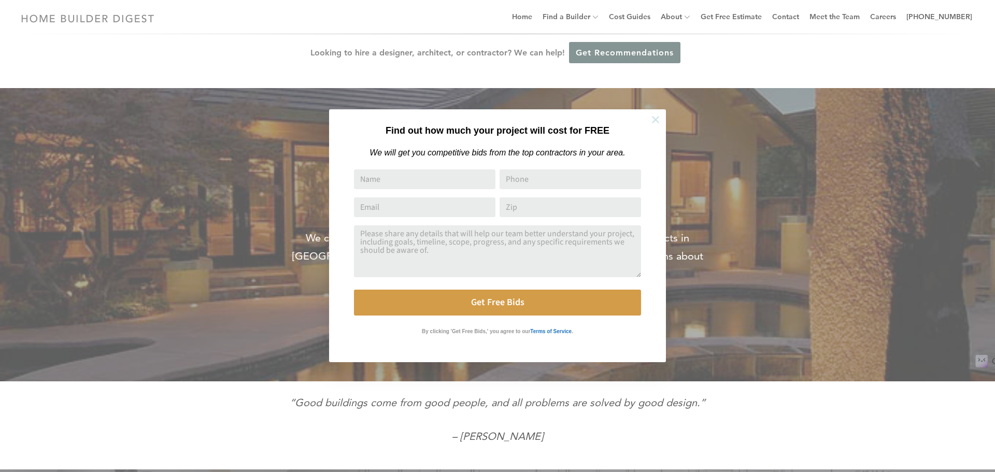
click at [655, 117] on icon at bounding box center [655, 119] width 11 height 11
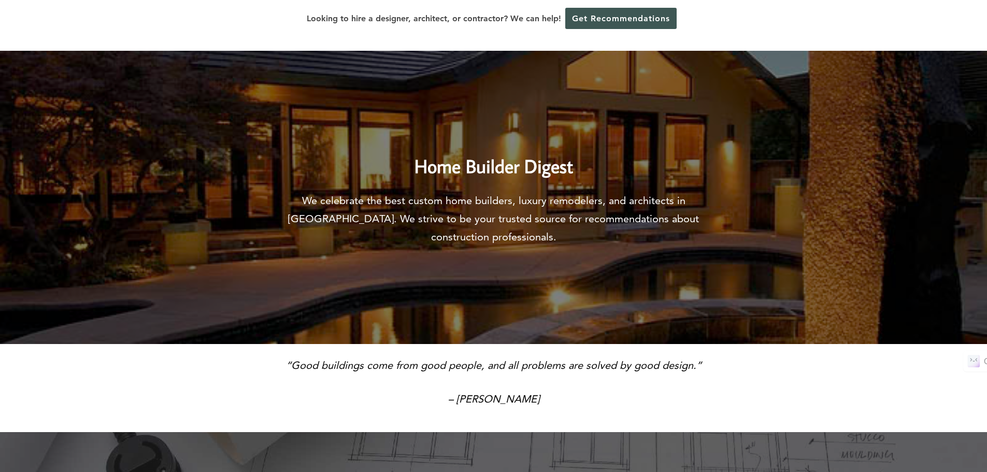
scroll to position [413, 0]
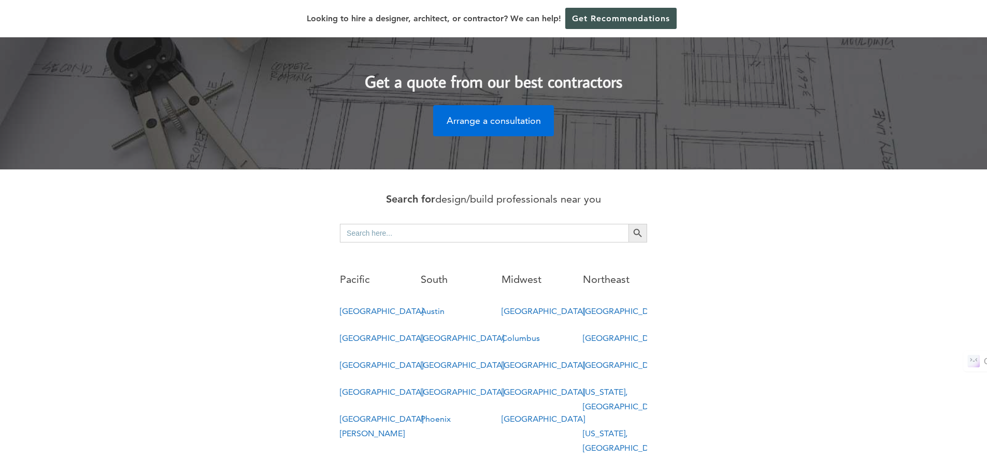
click at [358, 306] on link "[GEOGRAPHIC_DATA]" at bounding box center [381, 311] width 83 height 10
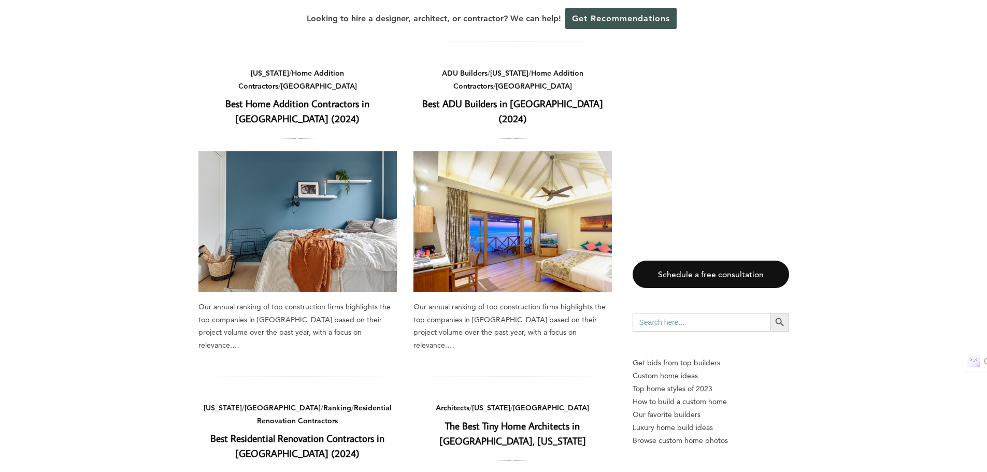
scroll to position [2, 0]
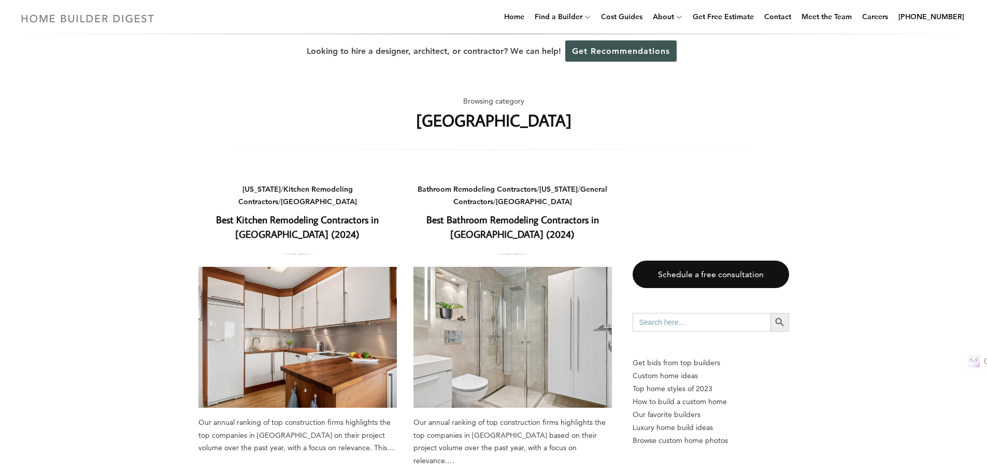
click at [74, 10] on img at bounding box center [88, 18] width 142 height 20
